Goal: Communication & Community: Share content

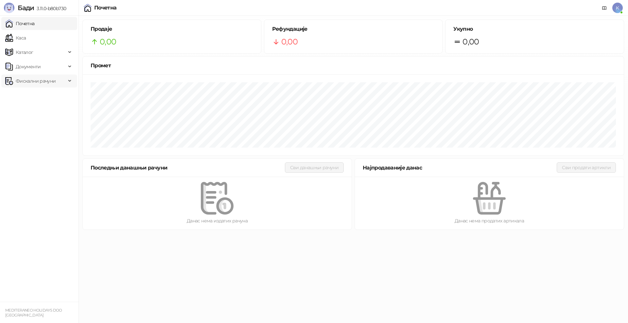
click at [46, 76] on span "Фискални рачуни" at bounding box center [36, 81] width 40 height 13
click at [43, 92] on link "Издати рачуни" at bounding box center [30, 95] width 44 height 13
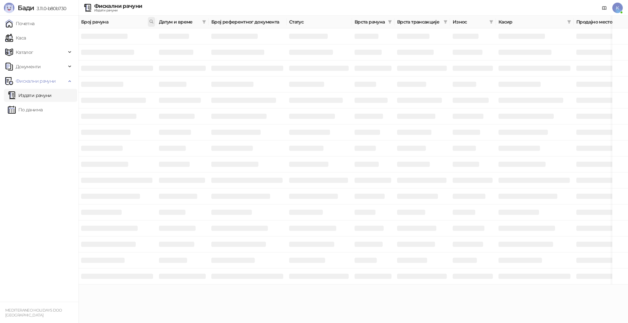
click at [152, 21] on icon at bounding box center [151, 21] width 5 height 5
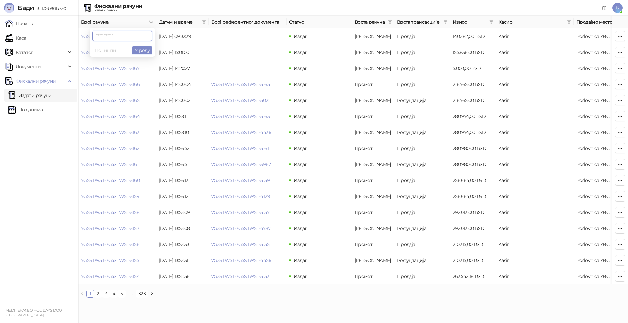
paste input "**********"
type input "**********"
click at [139, 50] on button "У реду" at bounding box center [142, 50] width 20 height 8
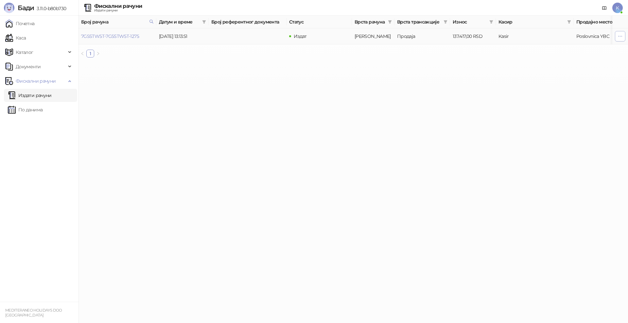
click at [617, 33] on button "button" at bounding box center [620, 36] width 10 height 10
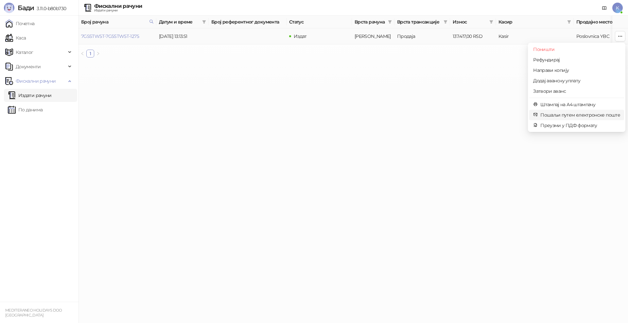
click at [564, 113] on span "Пошаљи путем електронске поште" at bounding box center [580, 115] width 80 height 7
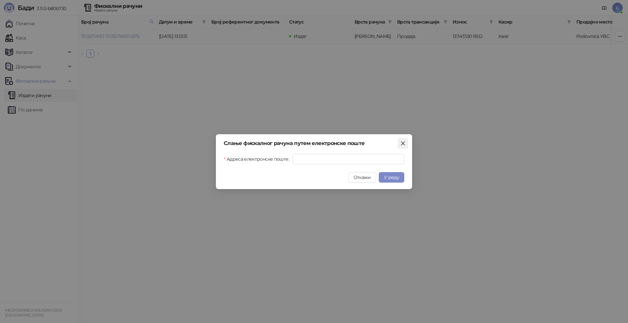
click at [404, 142] on icon "close" at bounding box center [402, 143] width 5 height 5
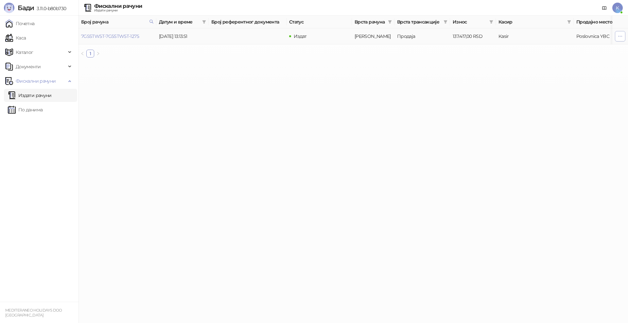
click at [619, 36] on icon "button" at bounding box center [619, 36] width 5 height 5
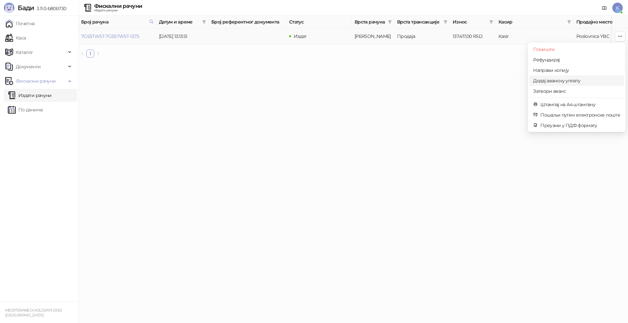
click at [546, 80] on span "Додај авансну уплату" at bounding box center [576, 80] width 87 height 7
type input "**********"
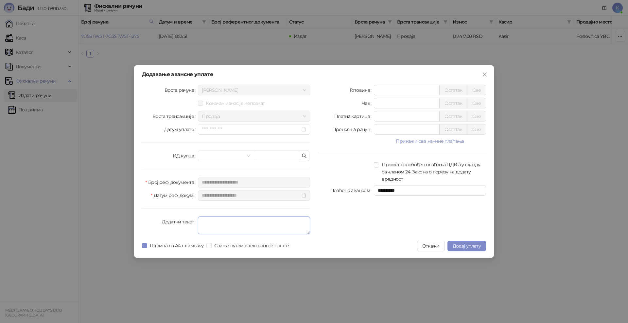
click at [213, 222] on textarea "Додатни текст" at bounding box center [254, 226] width 112 height 18
type textarea "*********"
drag, startPoint x: 392, startPoint y: 118, endPoint x: 323, endPoint y: 114, distance: 69.4
click at [321, 118] on div "Платна картица * Остатак Све" at bounding box center [402, 116] width 168 height 10
type input "******"
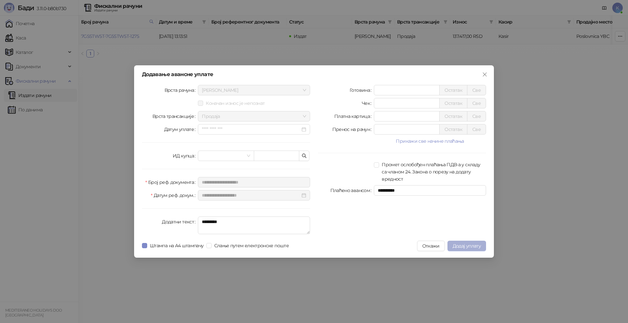
click at [457, 245] on span "Додај уплату" at bounding box center [467, 246] width 28 height 6
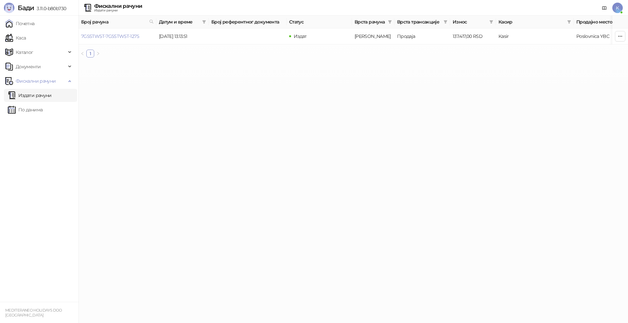
drag, startPoint x: 597, startPoint y: 289, endPoint x: 592, endPoint y: 289, distance: 5.6
click at [592, 63] on html "[PERSON_NAME] 3.11.0-b80b730 Почетна Каса Каталог Документи Фискални рачуни Изд…" at bounding box center [314, 31] width 628 height 63
click at [30, 93] on link "Издати рачуни" at bounding box center [30, 95] width 44 height 13
drag, startPoint x: 142, startPoint y: 37, endPoint x: 126, endPoint y: 39, distance: 15.9
click at [126, 39] on td "7G5STW5T-7G5STW5T-1275" at bounding box center [117, 36] width 78 height 16
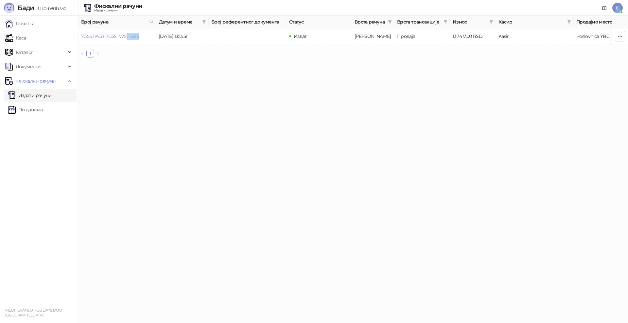
click at [32, 95] on link "Издати рачуни" at bounding box center [30, 95] width 44 height 13
click at [130, 34] on link "7G5STW5T-7G5STW5T-1275" at bounding box center [110, 36] width 58 height 6
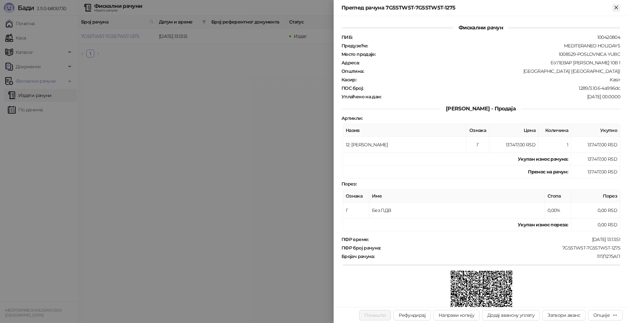
click at [615, 7] on icon "Close" at bounding box center [616, 8] width 6 height 6
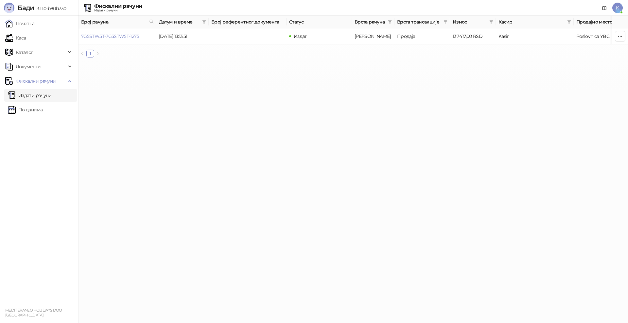
click at [28, 93] on link "Издати рачуни" at bounding box center [30, 95] width 44 height 13
click at [24, 93] on link "Издати рачуни" at bounding box center [30, 95] width 44 height 13
click at [18, 38] on link "Каса" at bounding box center [15, 37] width 21 height 13
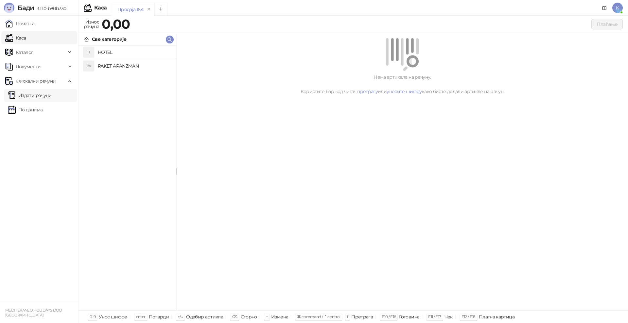
click at [30, 95] on link "Издати рачуни" at bounding box center [30, 95] width 44 height 13
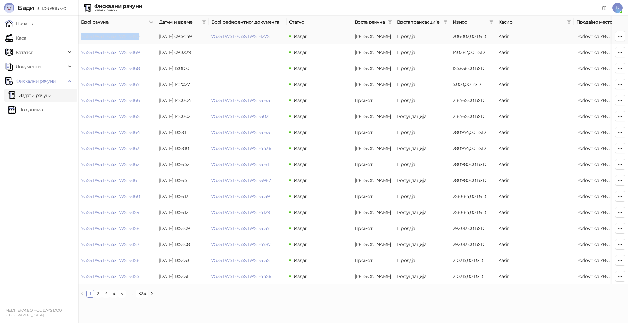
drag, startPoint x: 143, startPoint y: 37, endPoint x: 81, endPoint y: 39, distance: 61.8
click at [81, 39] on td "7G5STW5T-7G5STW5T-5170" at bounding box center [117, 36] width 78 height 16
copy link "7G5STW5T-7G5STW5T-5170"
click at [26, 168] on ul "Почетна [PERSON_NAME] Документи Фискални рачуни Издати рачуни По данима" at bounding box center [39, 159] width 78 height 286
click at [619, 34] on icon "button" at bounding box center [619, 36] width 5 height 5
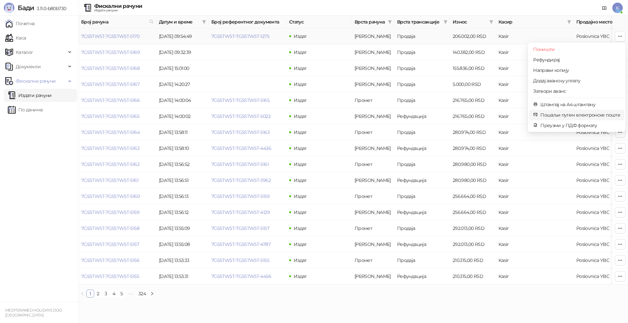
click at [566, 117] on span "Пошаљи путем електронске поште" at bounding box center [580, 115] width 80 height 7
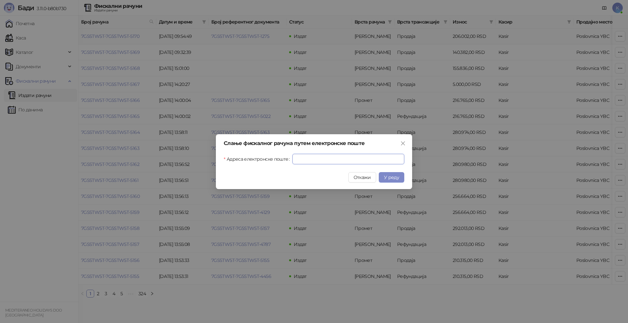
click at [352, 157] on input "Адреса електронске поште" at bounding box center [348, 159] width 112 height 10
paste input "**********"
type input "**********"
click at [396, 182] on button "У реду" at bounding box center [392, 177] width 26 height 10
